Goal: Navigation & Orientation: Find specific page/section

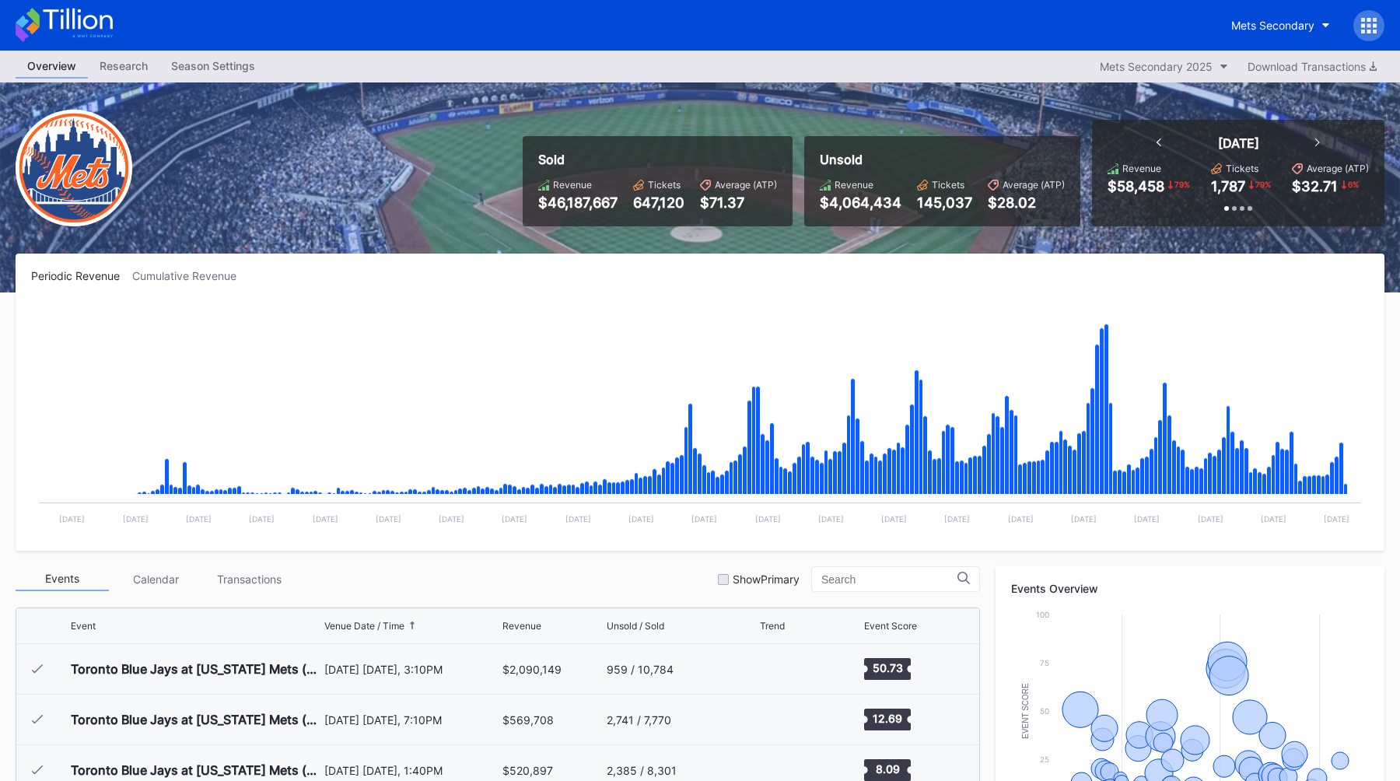
scroll to position [3336, 0]
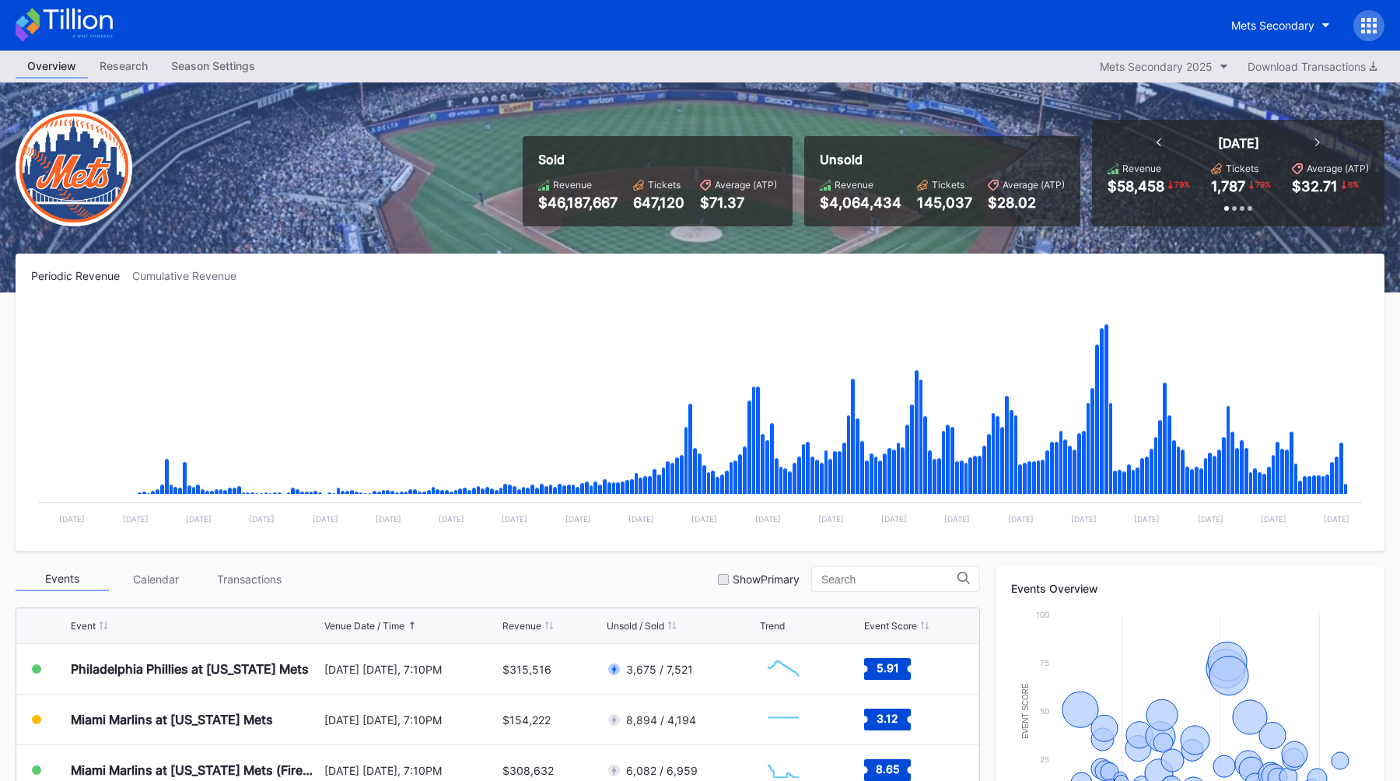
click at [1379, 37] on div "Mets Secondary" at bounding box center [1301, 25] width 165 height 31
click at [1368, 30] on icon at bounding box center [1369, 32] width 4 height 4
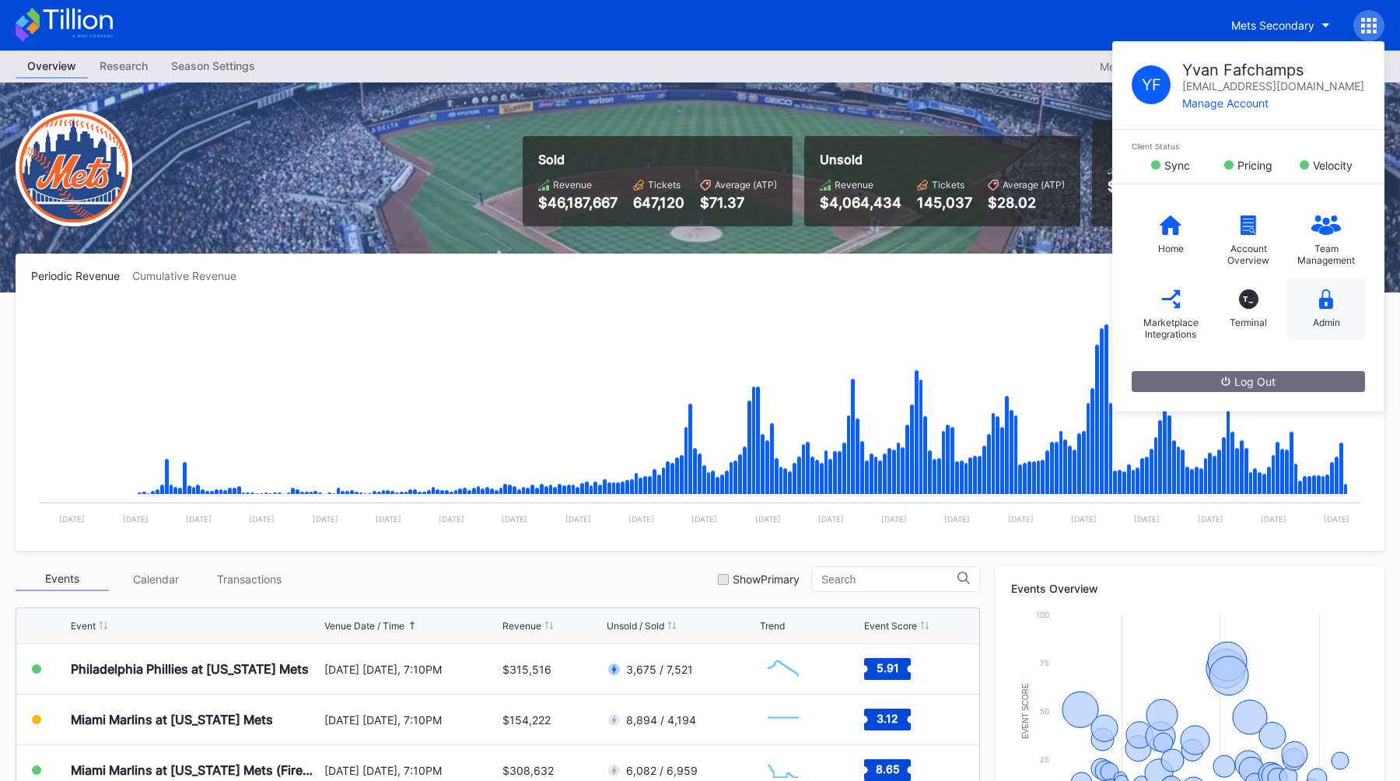
click at [1322, 305] on icon at bounding box center [1326, 298] width 14 height 19
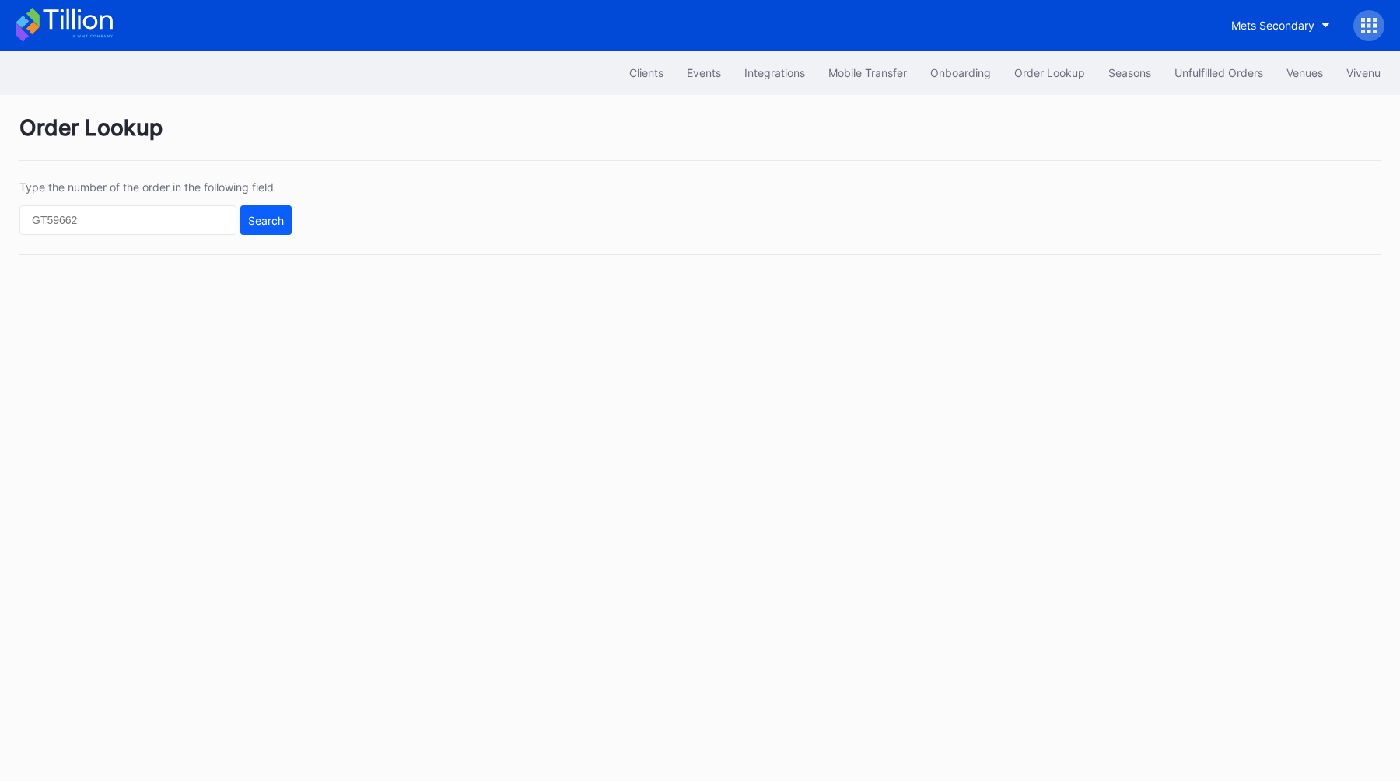
click at [1368, 39] on div at bounding box center [1368, 25] width 31 height 31
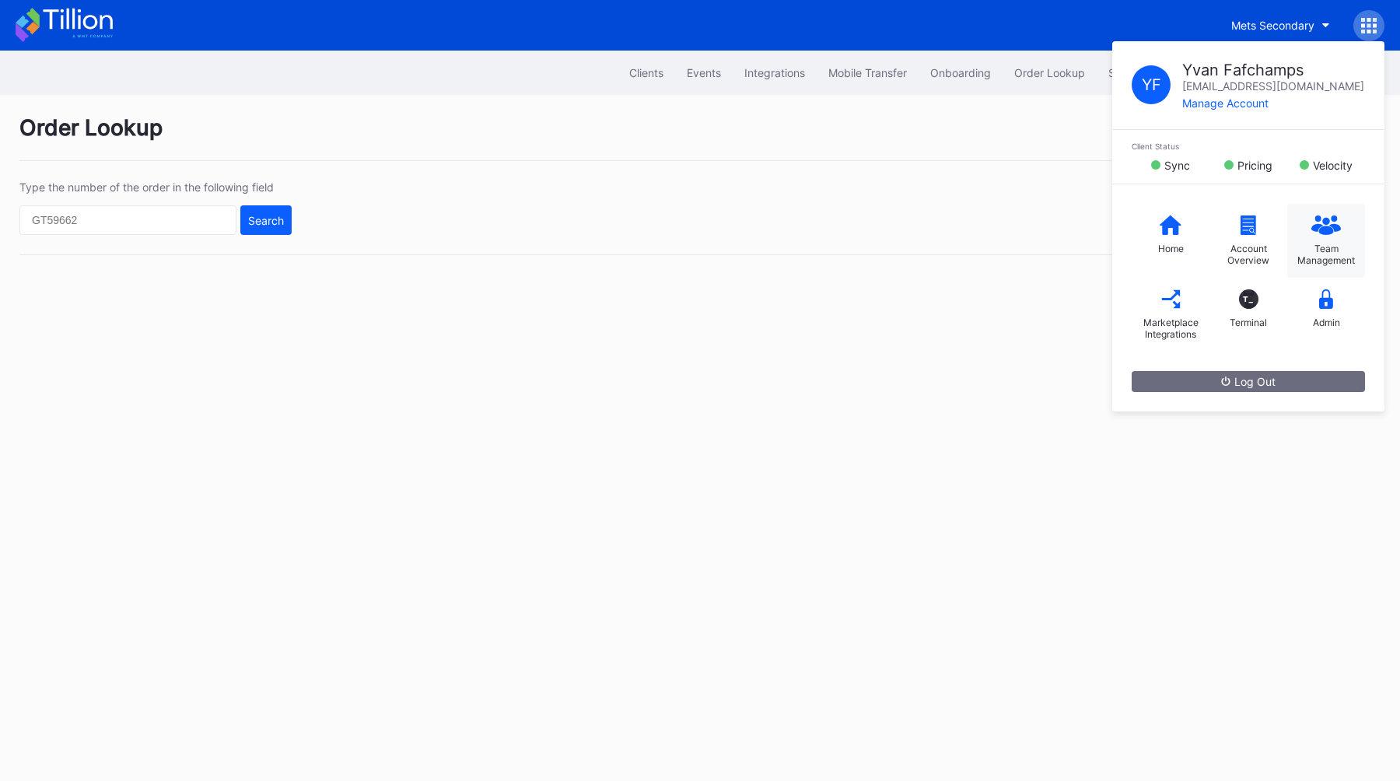
click at [1334, 231] on icon at bounding box center [1334, 227] width 12 height 8
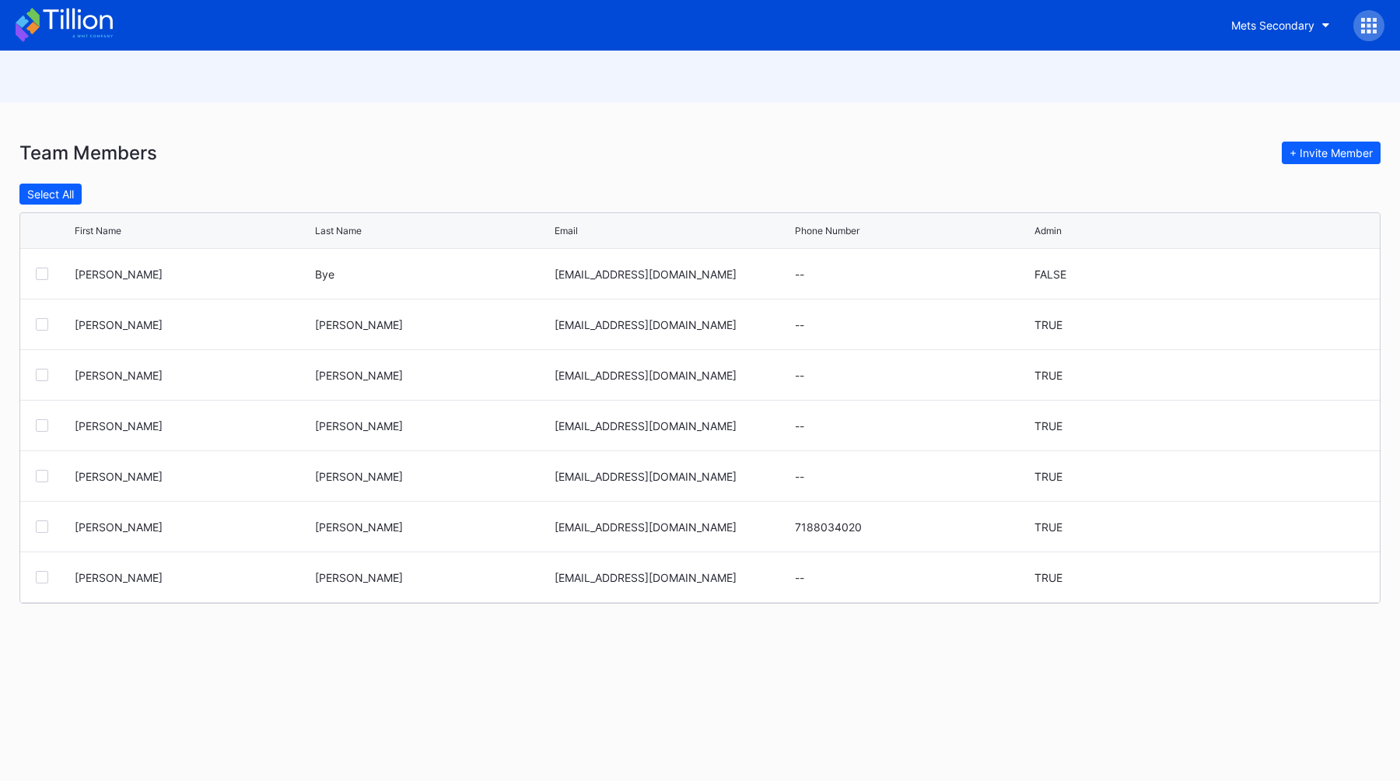
click at [1372, 29] on icon at bounding box center [1369, 26] width 16 height 16
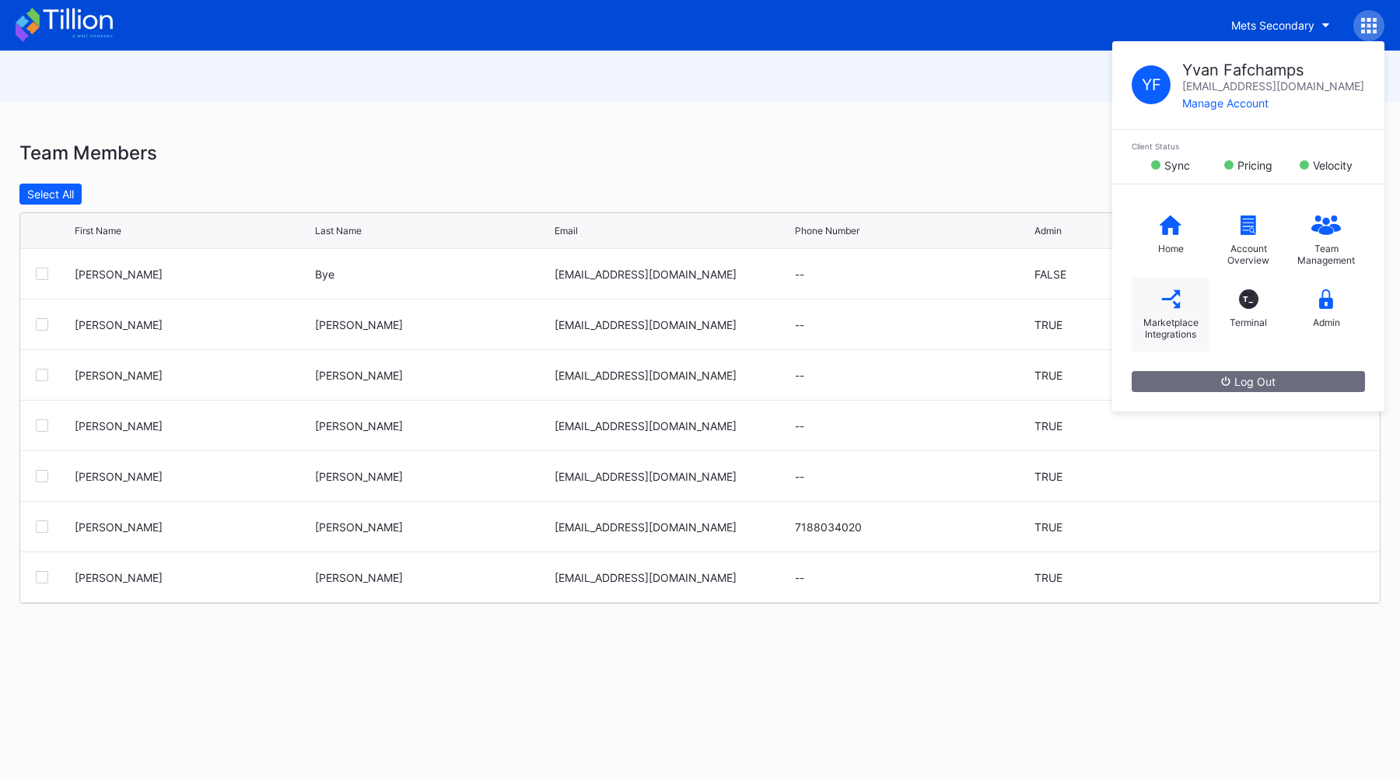
click at [1188, 288] on div "Marketplace Integrations" at bounding box center [1170, 315] width 78 height 74
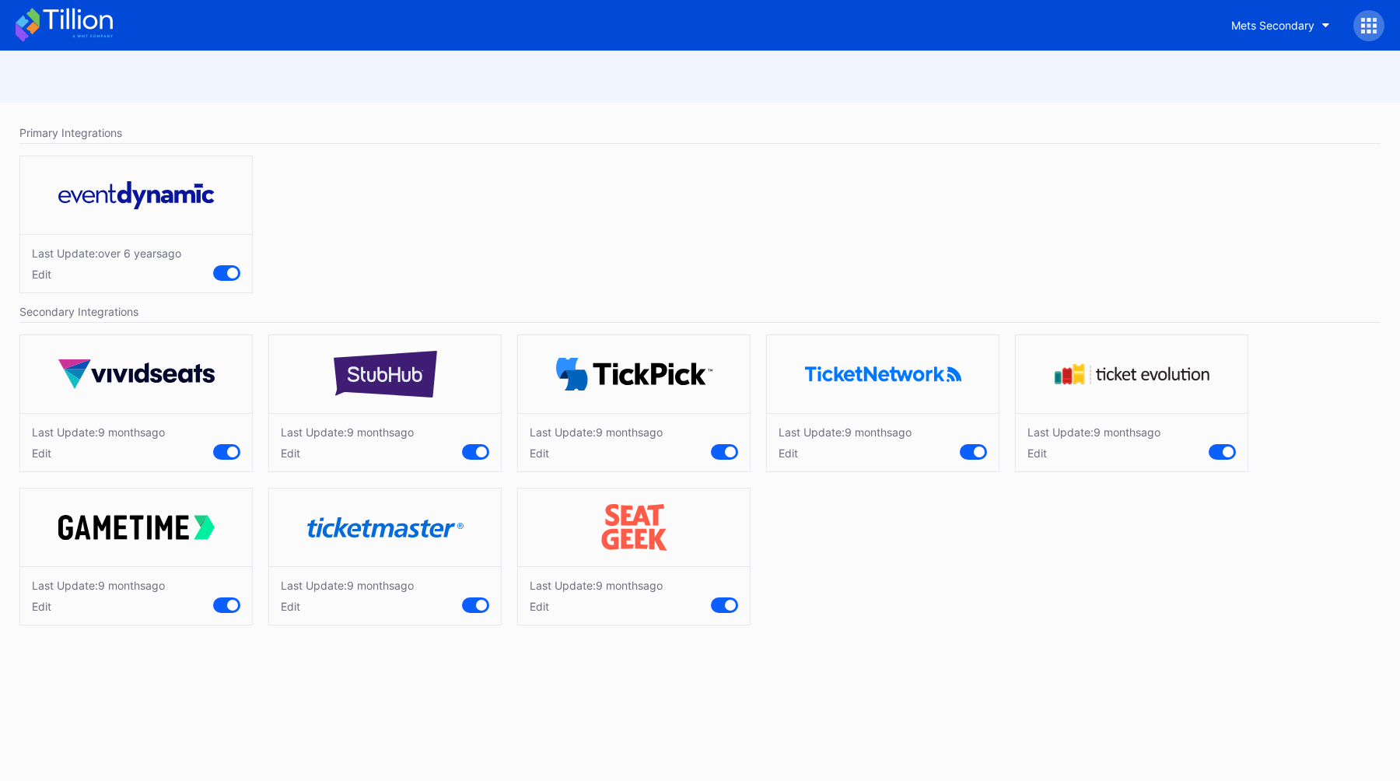
click at [302, 452] on div "Edit" at bounding box center [347, 452] width 133 height 13
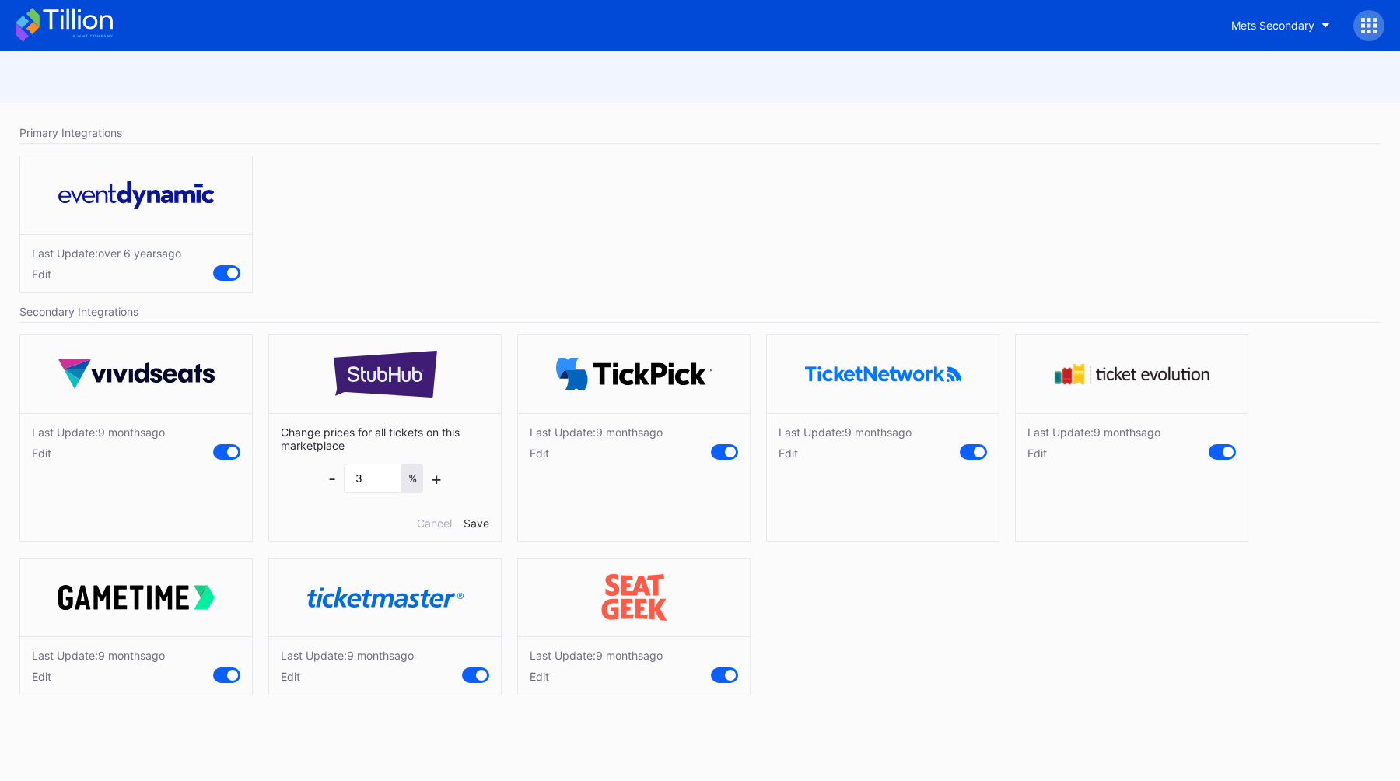
click at [537, 676] on div "Edit" at bounding box center [596, 675] width 133 height 13
click at [669, 745] on div "Cancel" at bounding box center [683, 745] width 35 height 13
click at [420, 523] on div "Cancel" at bounding box center [434, 522] width 35 height 13
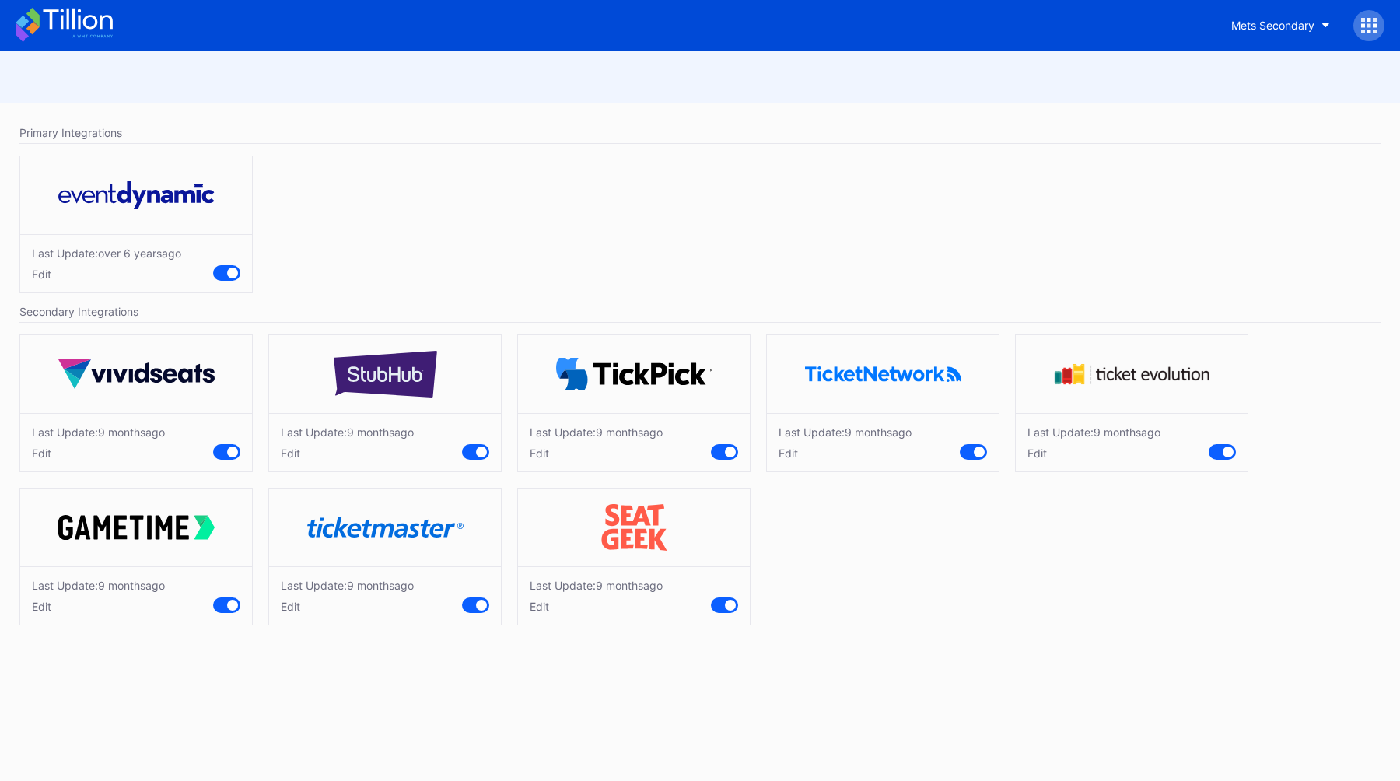
click at [1045, 151] on div "Last Update: over [DATE] Edit" at bounding box center [700, 228] width 1376 height 161
click at [1361, 39] on div "Mets Secondary" at bounding box center [1301, 25] width 165 height 31
click at [1365, 30] on icon at bounding box center [1369, 26] width 16 height 16
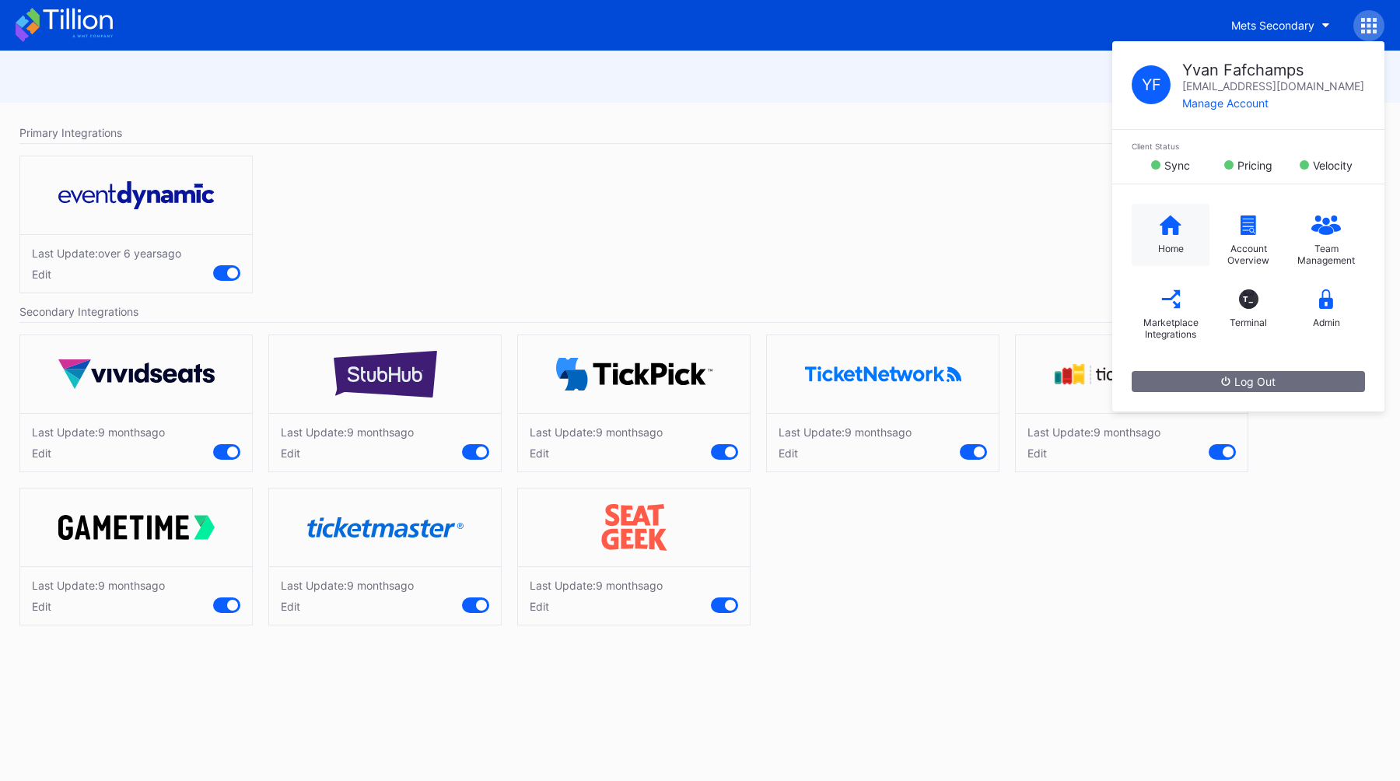
click at [1168, 219] on icon at bounding box center [1170, 224] width 22 height 19
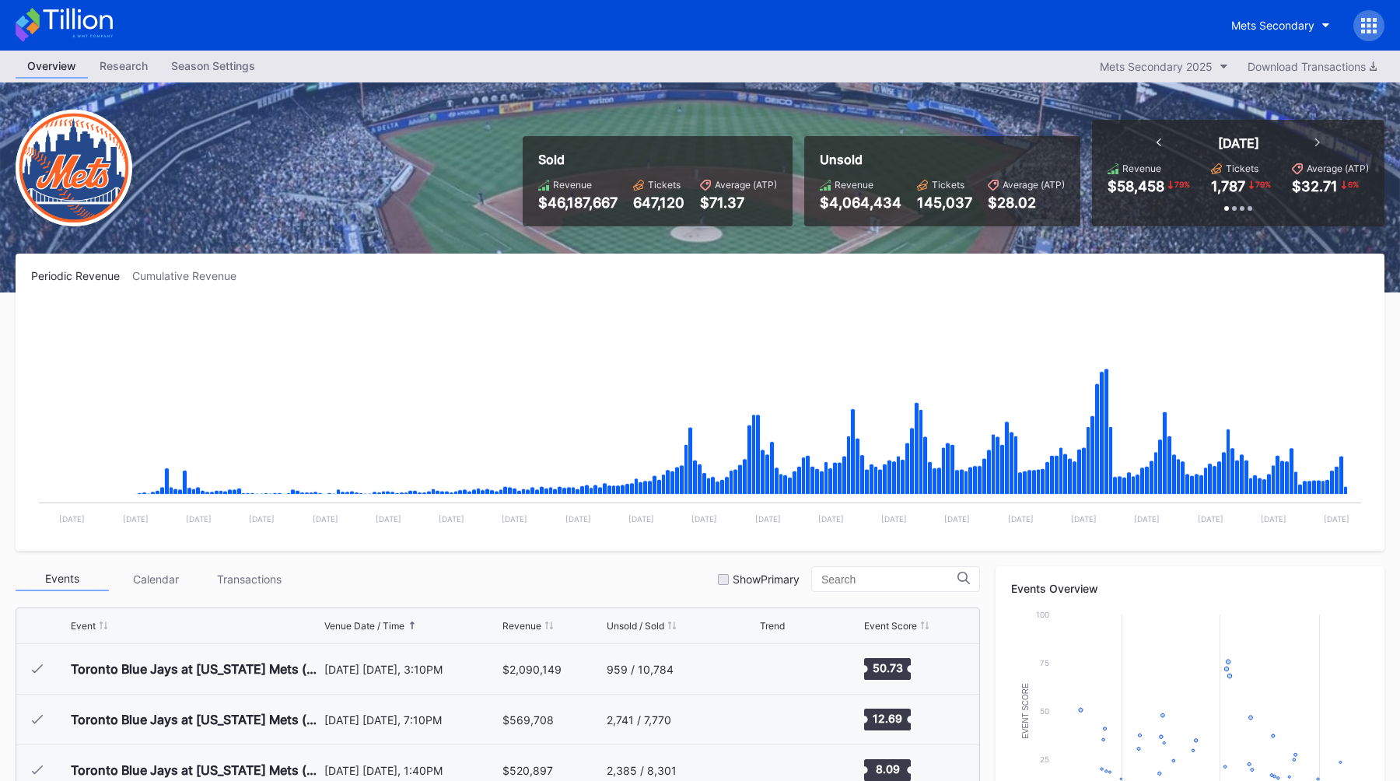
scroll to position [3336, 0]
